Goal: Information Seeking & Learning: Learn about a topic

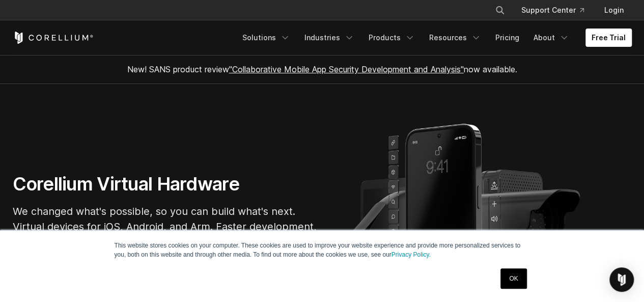
click at [507, 275] on link "OK" at bounding box center [514, 278] width 26 height 20
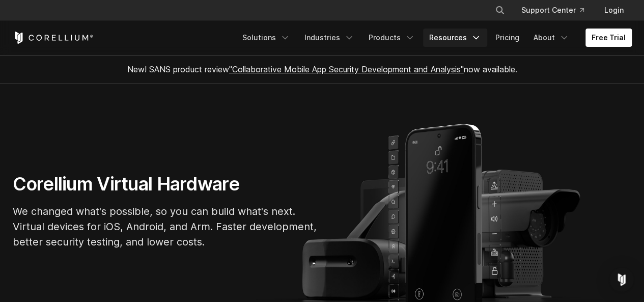
click at [461, 43] on link "Resources" at bounding box center [455, 38] width 64 height 18
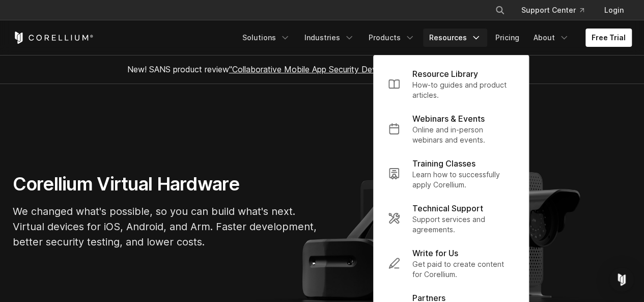
scroll to position [20, 0]
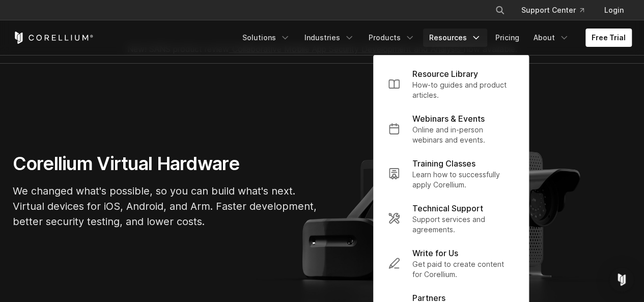
click at [587, 106] on section "Corellium Virtual Hardware We changed what's possible, so you can build what's …" at bounding box center [322, 195] width 644 height 263
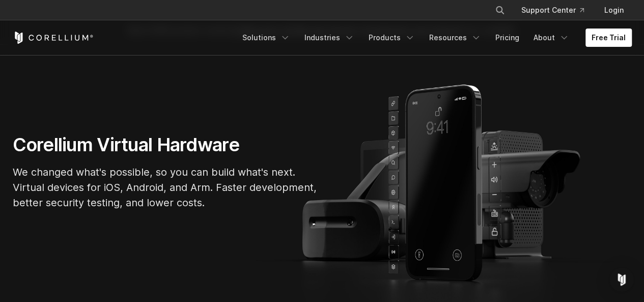
scroll to position [41, 0]
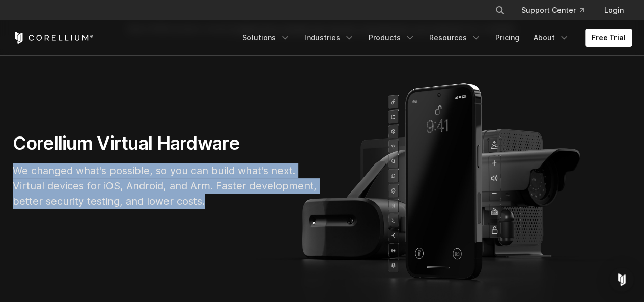
drag, startPoint x: 638, startPoint y: 84, endPoint x: 635, endPoint y: 207, distance: 123.8
click at [635, 207] on section "Corellium Virtual Hardware We changed what's possible, so you can build what's …" at bounding box center [322, 174] width 644 height 263
click at [639, 132] on div "Corellium Virtual Hardware We changed what's possible, so you can build what's …" at bounding box center [323, 174] width 640 height 85
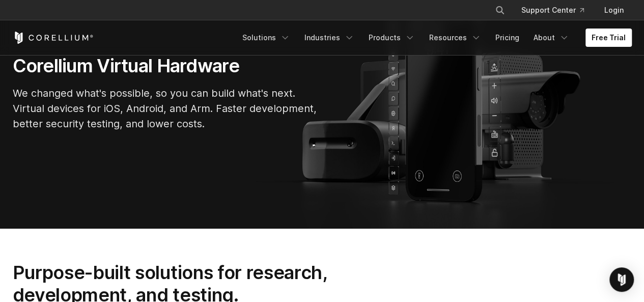
scroll to position [0, 0]
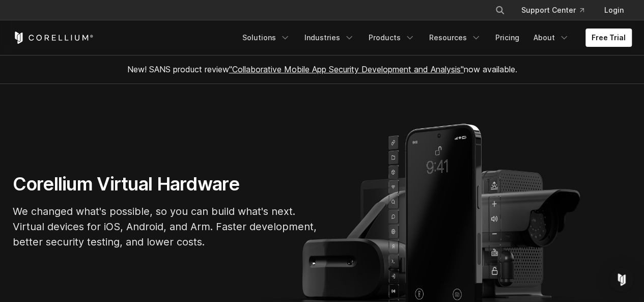
click at [272, 70] on link ""Collaborative Mobile App Security Development and Analysis"" at bounding box center [346, 69] width 235 height 10
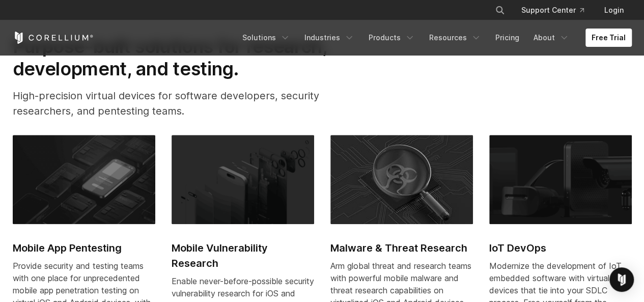
scroll to position [346, 0]
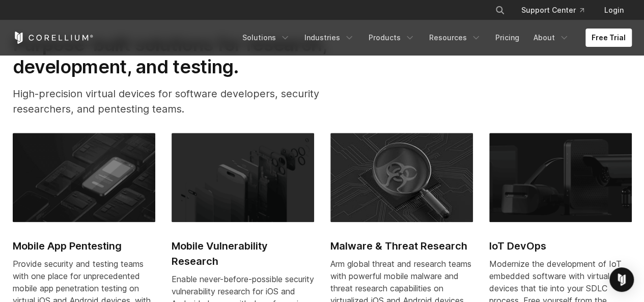
click at [194, 69] on h2 "Purpose-built solutions for research, development, and testing." at bounding box center [186, 55] width 347 height 45
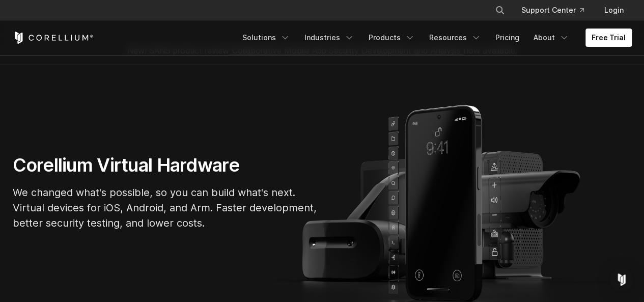
scroll to position [0, 0]
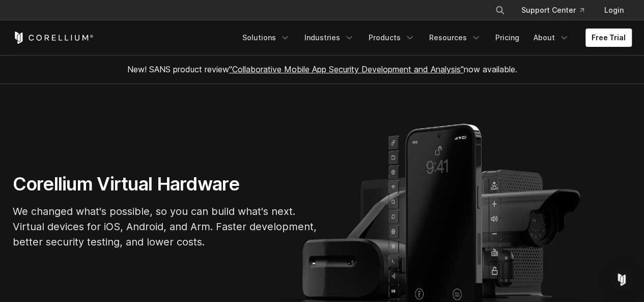
click at [106, 183] on h1 "Corellium Virtual Hardware" at bounding box center [166, 184] width 306 height 23
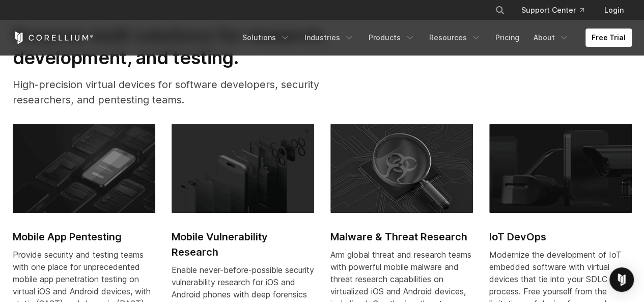
scroll to position [407, 0]
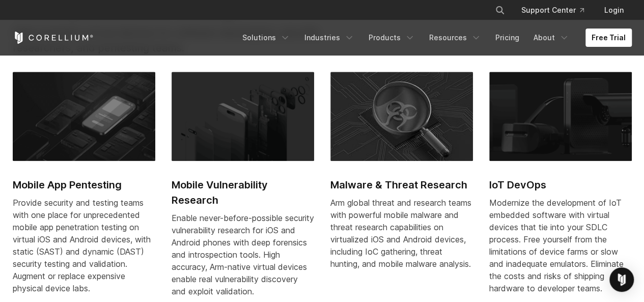
click at [81, 137] on img at bounding box center [84, 116] width 143 height 89
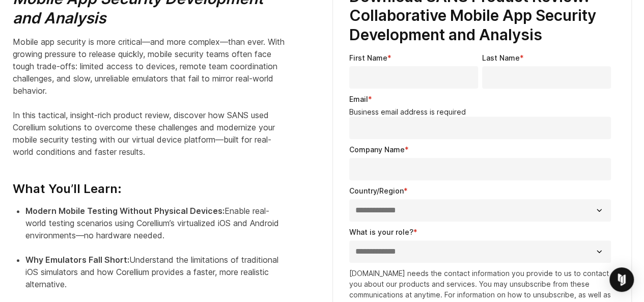
scroll to position [414, 0]
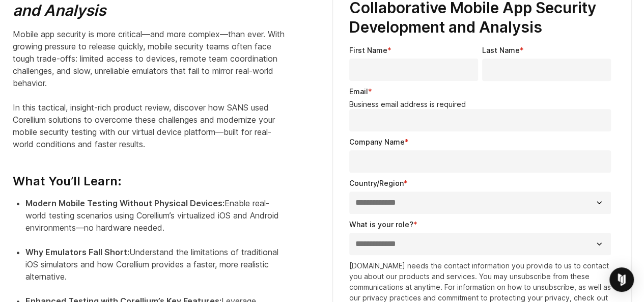
click at [394, 66] on input "First Name *" at bounding box center [413, 70] width 129 height 22
type input "******"
type input "*******"
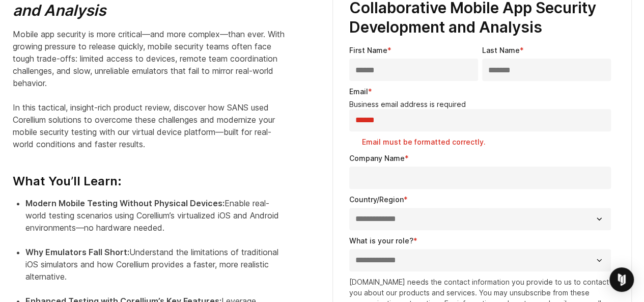
type input "******"
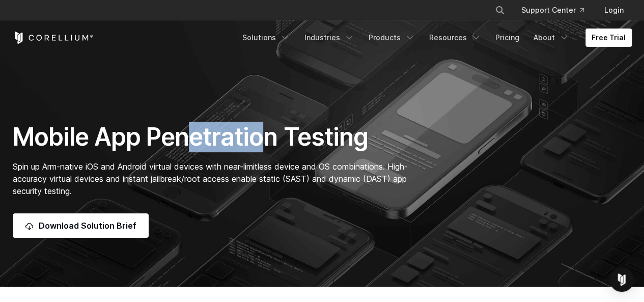
drag, startPoint x: 188, startPoint y: 137, endPoint x: 268, endPoint y: 150, distance: 80.5
click at [268, 150] on h1 "Mobile App Penetration Testing" at bounding box center [216, 137] width 406 height 31
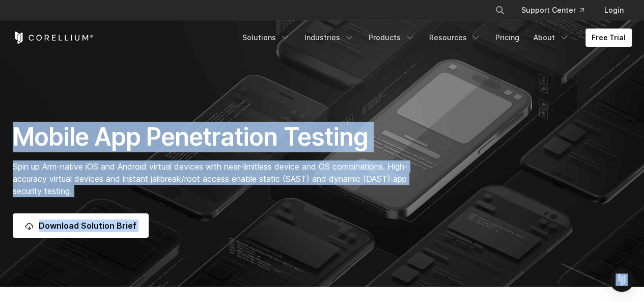
copy h1 "etratio"
